Goal: Task Accomplishment & Management: Manage account settings

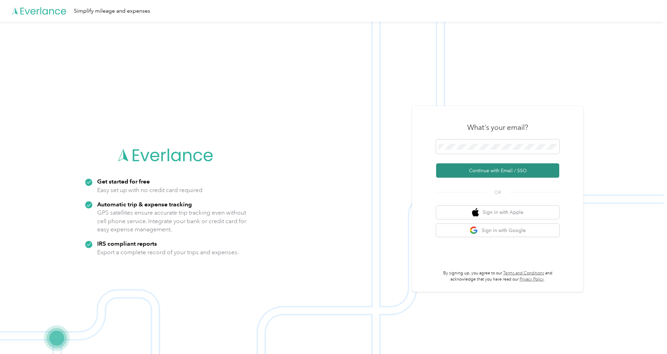
click at [498, 168] on button "Continue with Email / SSO" at bounding box center [497, 171] width 123 height 14
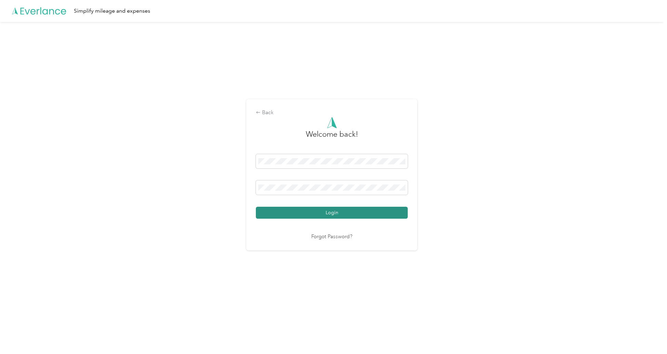
click at [278, 212] on button "Login" at bounding box center [332, 213] width 152 height 12
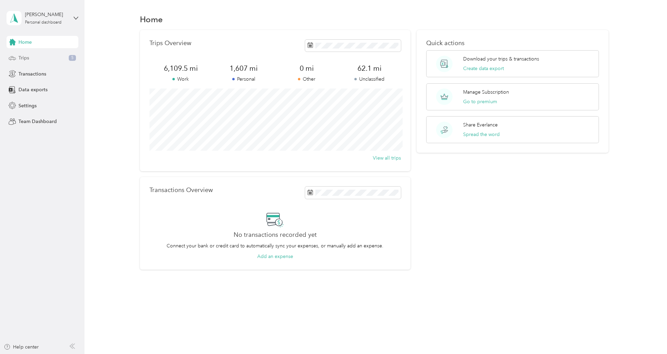
click at [36, 60] on div "Trips 5" at bounding box center [43, 58] width 72 height 12
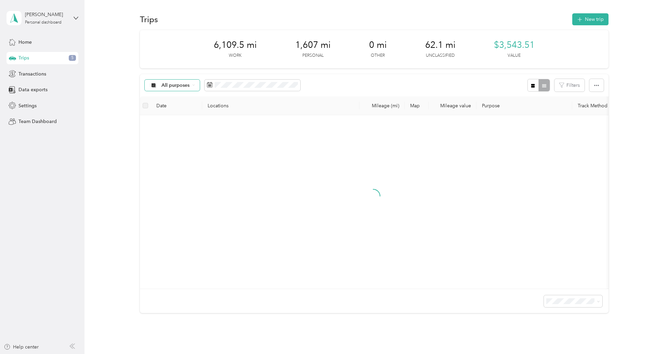
click at [169, 86] on span "All purposes" at bounding box center [175, 85] width 28 height 5
click at [173, 111] on span "Unclassified" at bounding box center [177, 109] width 33 height 7
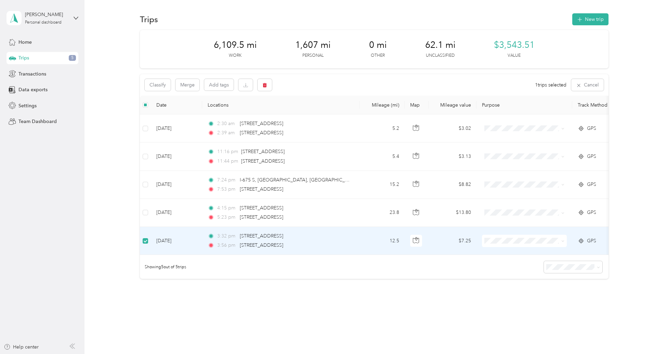
click at [144, 243] on label at bounding box center [145, 241] width 5 height 8
click at [147, 236] on td at bounding box center [145, 242] width 11 height 28
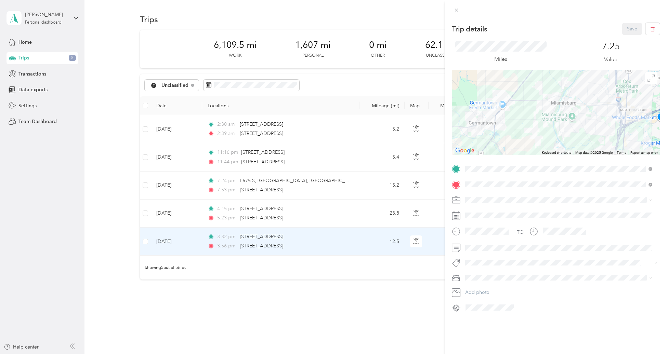
click at [146, 243] on div "Trip details Save This trip cannot be edited because it is either under review,…" at bounding box center [333, 177] width 667 height 354
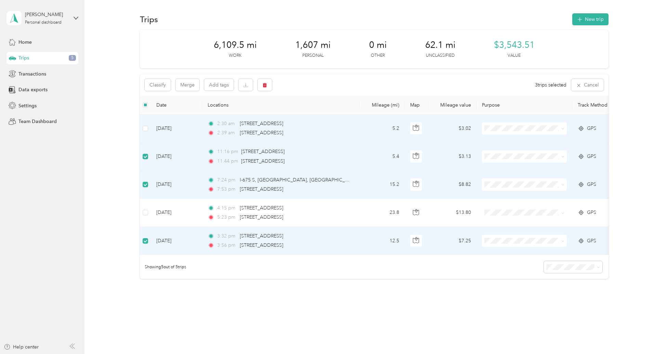
click at [141, 125] on td at bounding box center [145, 129] width 11 height 28
click at [143, 125] on label at bounding box center [145, 129] width 5 height 8
click at [153, 80] on button "Classify" at bounding box center [158, 85] width 26 height 12
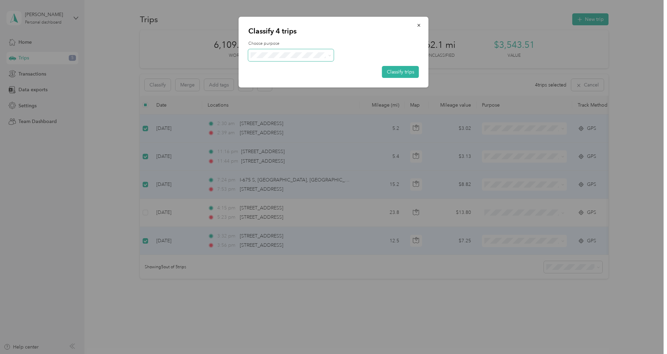
click at [301, 51] on span at bounding box center [291, 55] width 86 height 12
click at [278, 77] on span "Personal" at bounding box center [297, 79] width 64 height 7
click at [401, 73] on button "Classify trips" at bounding box center [400, 72] width 37 height 12
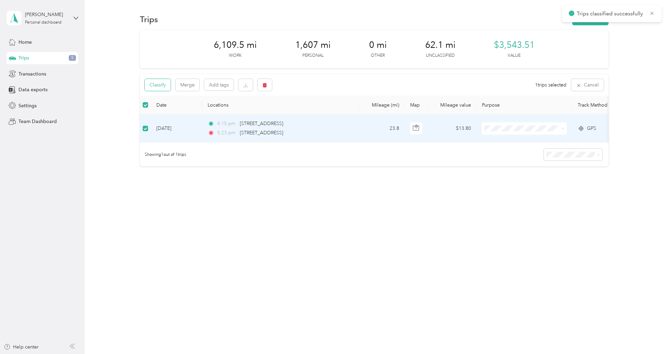
click at [159, 86] on button "Classify" at bounding box center [158, 85] width 26 height 12
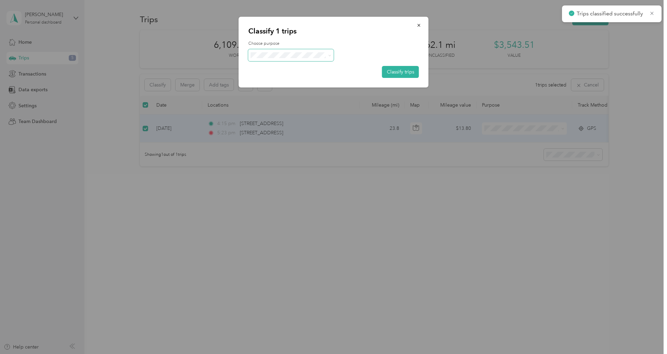
click at [284, 59] on span at bounding box center [291, 55] width 86 height 12
click at [275, 88] on span "Doordash" at bounding box center [297, 91] width 64 height 7
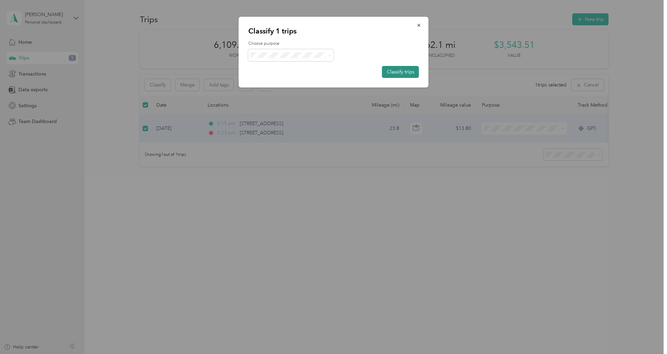
click at [406, 70] on button "Classify trips" at bounding box center [400, 72] width 37 height 12
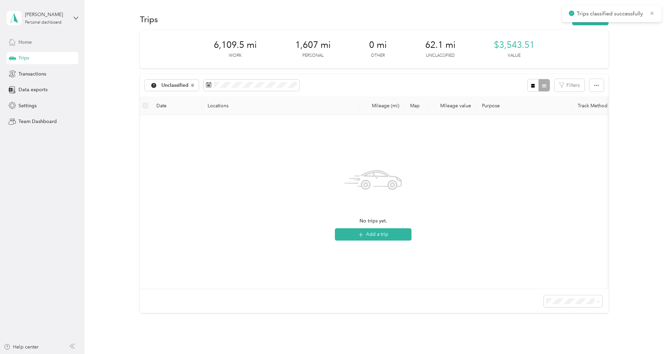
click at [29, 45] on span "Home" at bounding box center [24, 42] width 13 height 7
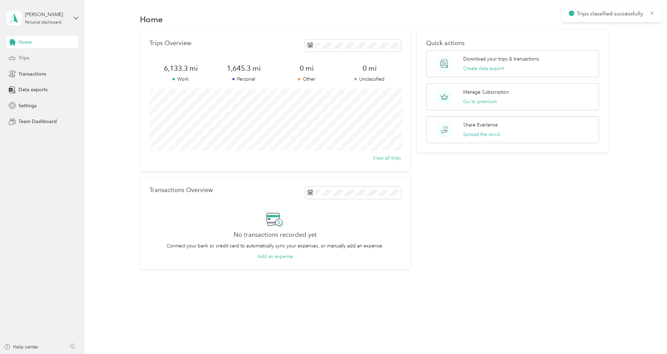
click at [28, 61] on span "Trips" at bounding box center [23, 57] width 11 height 7
